Goal: Navigation & Orientation: Find specific page/section

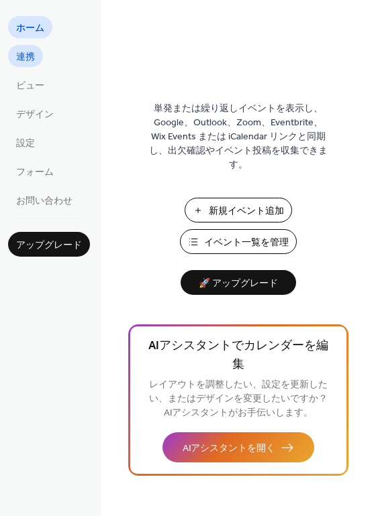
click at [41, 56] on link "連携" at bounding box center [25, 56] width 35 height 22
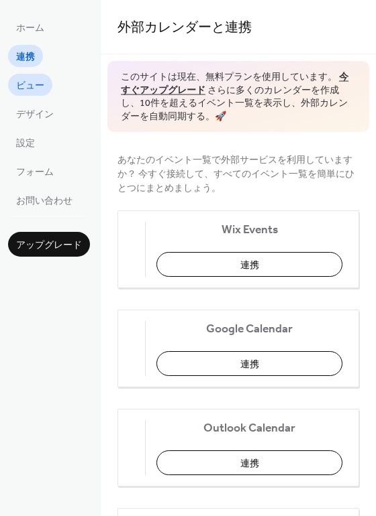
click at [38, 79] on span "ビュー" at bounding box center [30, 86] width 28 height 14
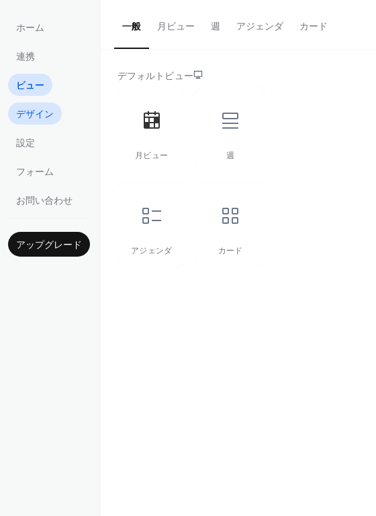
click at [33, 108] on span "デザイン" at bounding box center [35, 115] width 38 height 14
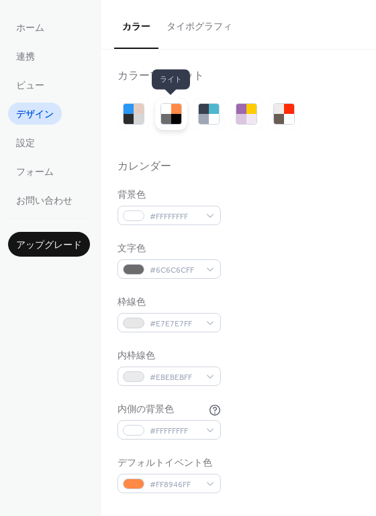
click at [158, 115] on div at bounding box center [171, 114] width 32 height 32
click at [54, 135] on ul "ホーム 連携 ビュー デザイン 設定 フォーム お問い合わせ" at bounding box center [49, 113] width 82 height 195
click at [33, 142] on span "設定" at bounding box center [25, 144] width 19 height 14
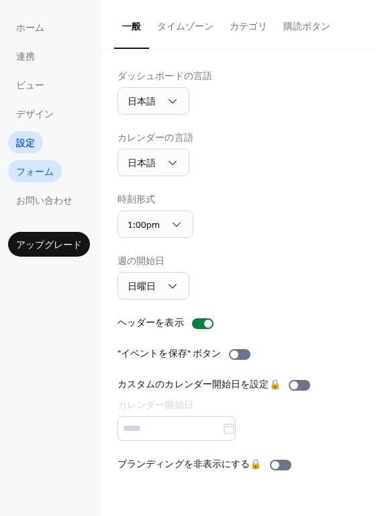
click at [32, 168] on span "フォーム" at bounding box center [35, 173] width 38 height 14
